Goal: Answer question/provide support: Share knowledge or assist other users

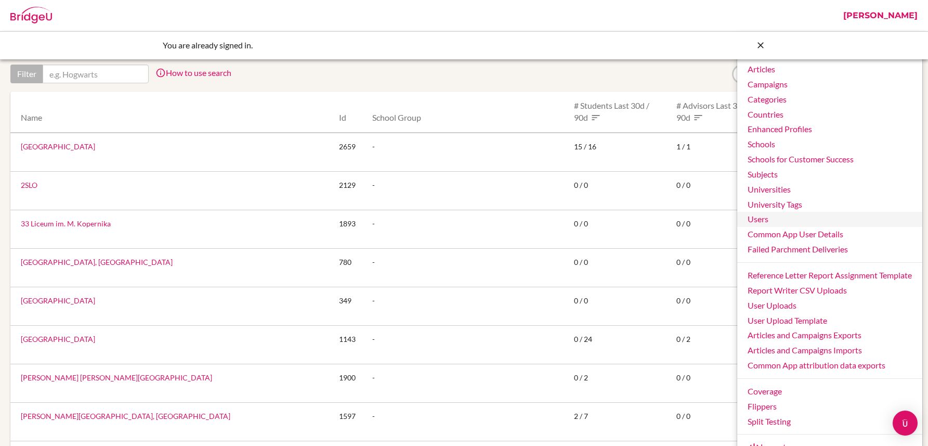
click at [752, 217] on link "Users" at bounding box center [830, 219] width 185 height 15
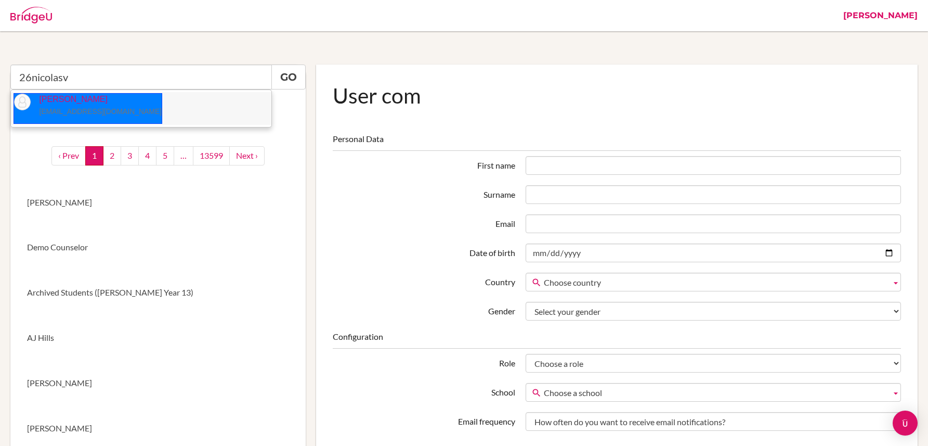
click at [79, 108] on small "[EMAIL_ADDRESS][DOMAIN_NAME]" at bounding box center [100, 111] width 123 height 8
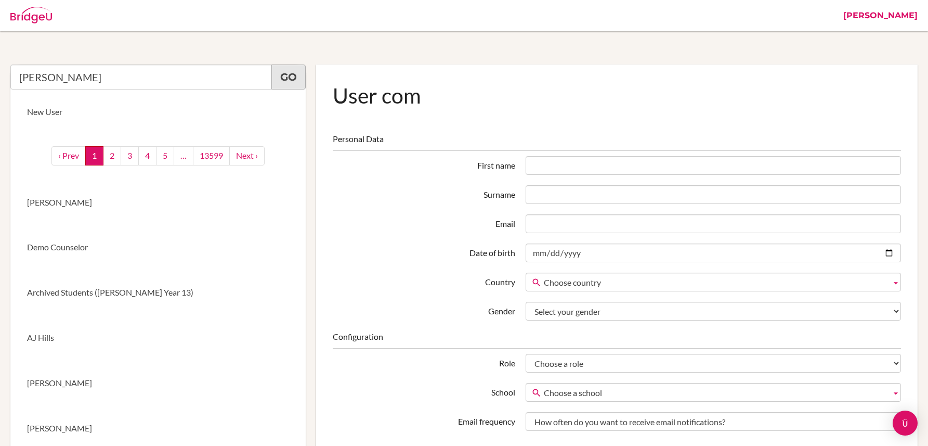
type input "Nicolas Vazquez"
click at [288, 78] on link "Go" at bounding box center [289, 77] width 34 height 25
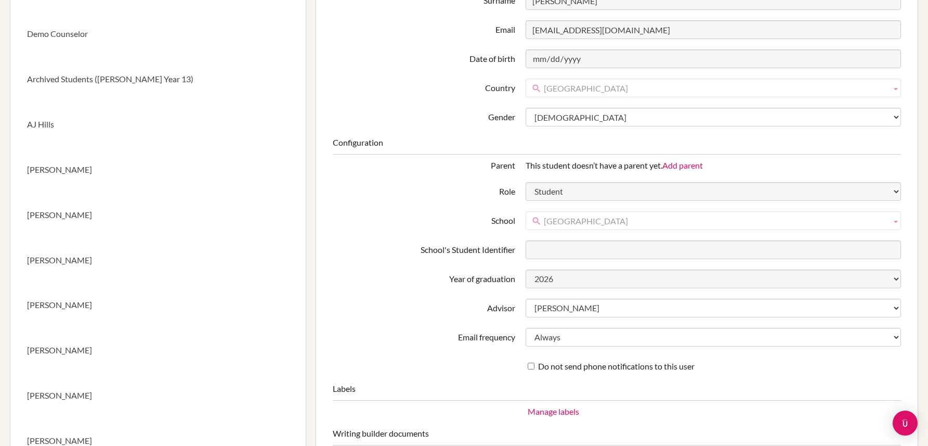
scroll to position [214, 0]
